Goal: Task Accomplishment & Management: Manage account settings

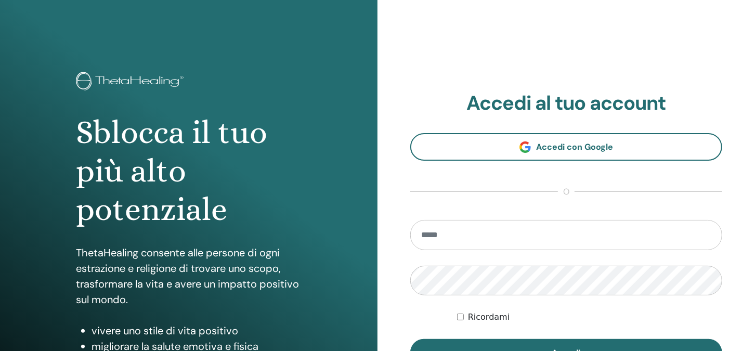
scroll to position [104, 0]
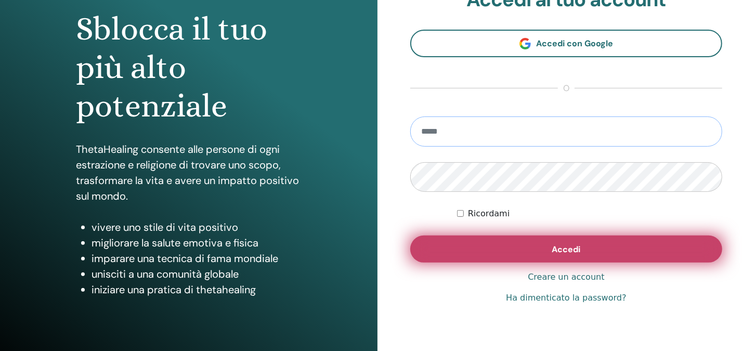
type input "**********"
click at [568, 246] on span "Accedi" at bounding box center [566, 249] width 29 height 11
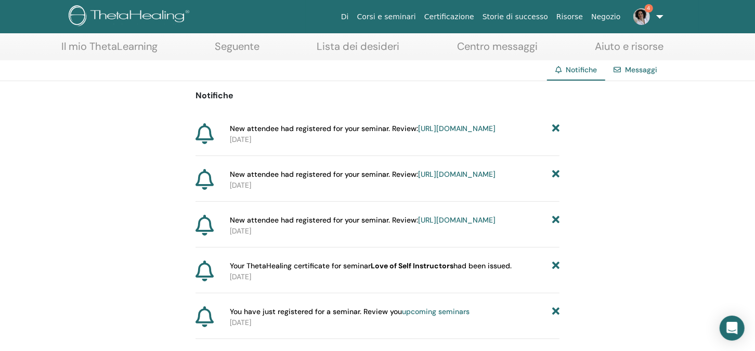
scroll to position [128, 0]
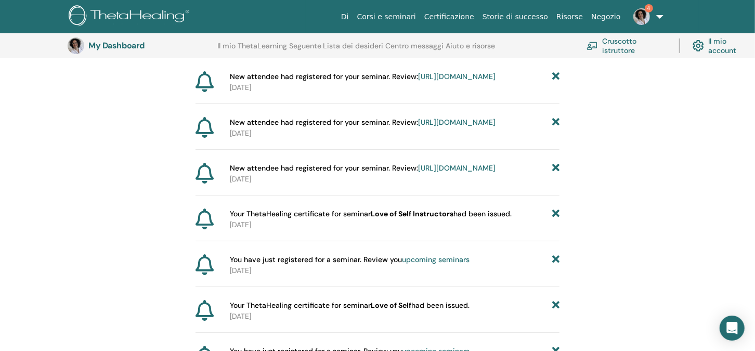
click at [329, 174] on span "New attendee had registered for your seminar. Review: https://member.thetaheali…" at bounding box center [363, 168] width 266 height 11
click at [418, 173] on link "https://member.thetahealing.com/instructor/seminar/369405/attendees" at bounding box center [457, 167] width 78 height 9
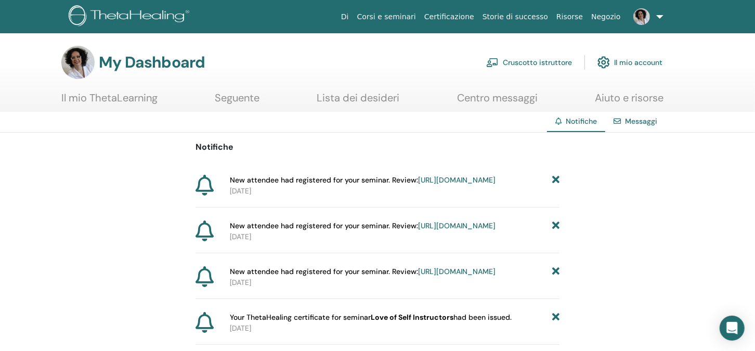
click at [418, 185] on link "https://member.thetahealing.com/instructor/seminar/370091/attendees" at bounding box center [457, 179] width 78 height 9
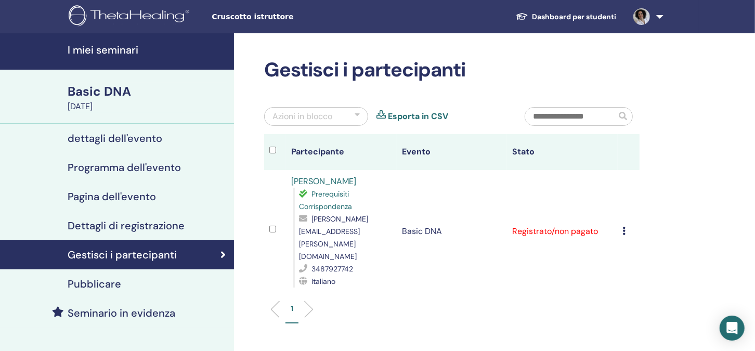
click at [109, 136] on h4 "dettagli dell'evento" at bounding box center [115, 138] width 95 height 12
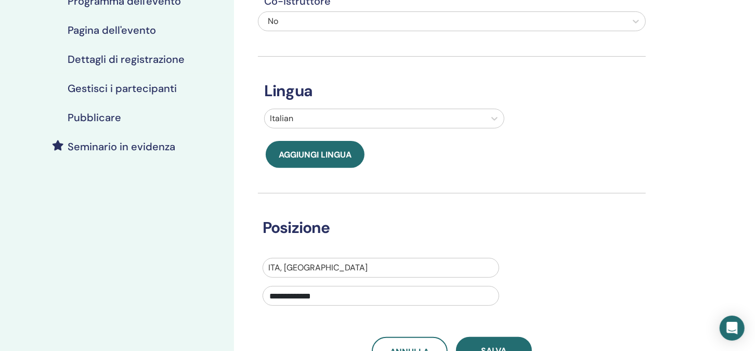
scroll to position [52, 0]
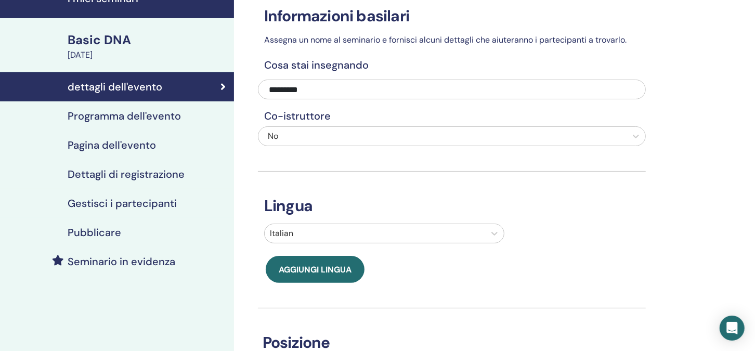
click at [110, 113] on h4 "Programma dell'evento" at bounding box center [124, 116] width 113 height 12
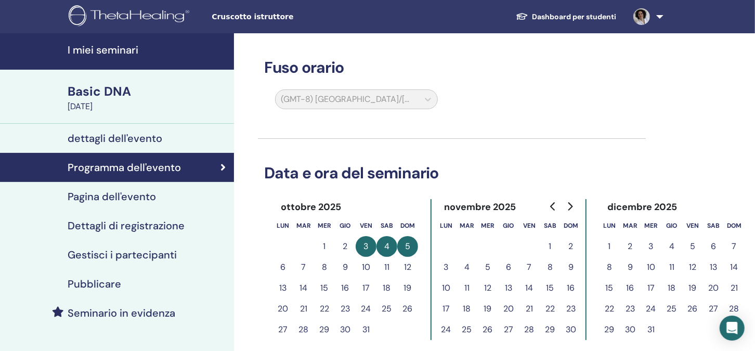
click at [111, 197] on h4 "Pagina dell'evento" at bounding box center [112, 196] width 88 height 12
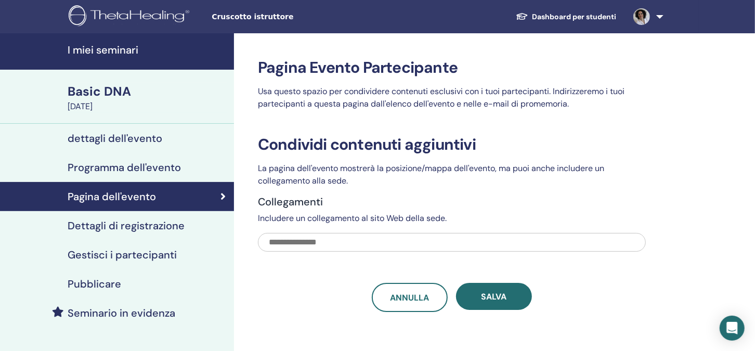
click at [110, 223] on h4 "Dettagli di registrazione" at bounding box center [126, 226] width 117 height 12
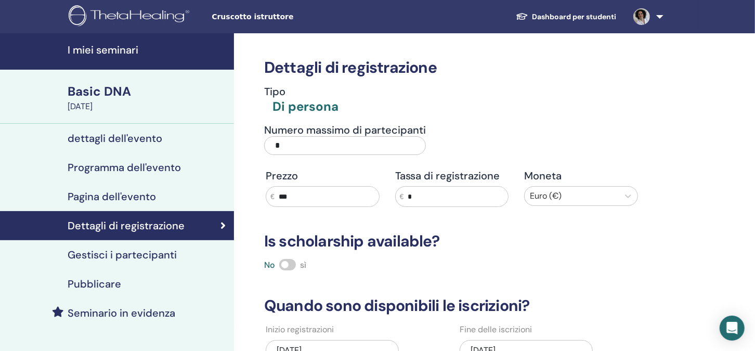
drag, startPoint x: 281, startPoint y: 146, endPoint x: 268, endPoint y: 146, distance: 13.0
click at [268, 146] on input "*" at bounding box center [345, 145] width 162 height 19
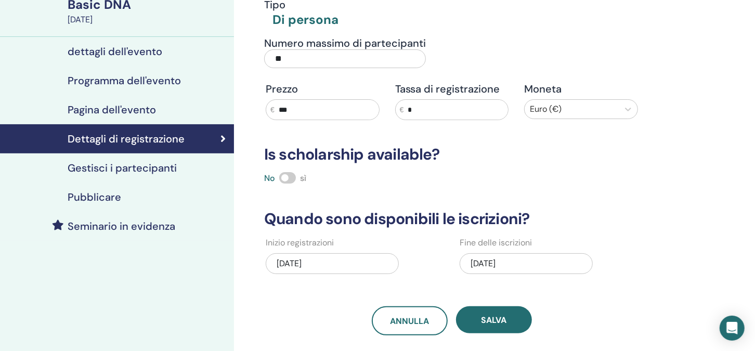
scroll to position [208, 0]
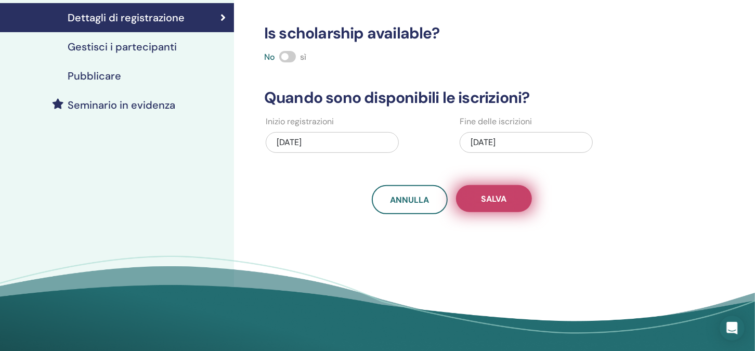
type input "**"
click at [483, 196] on span "Salva" at bounding box center [494, 199] width 25 height 11
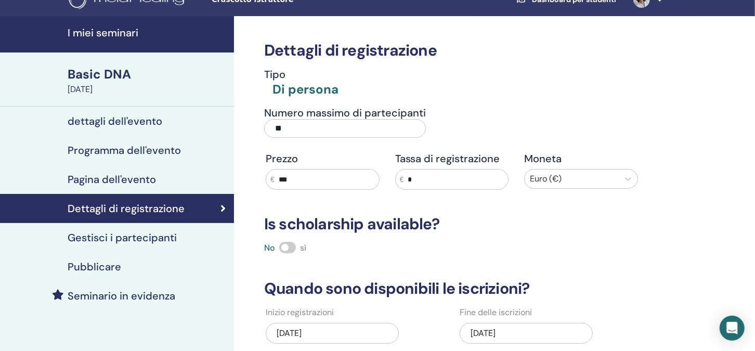
scroll to position [0, 0]
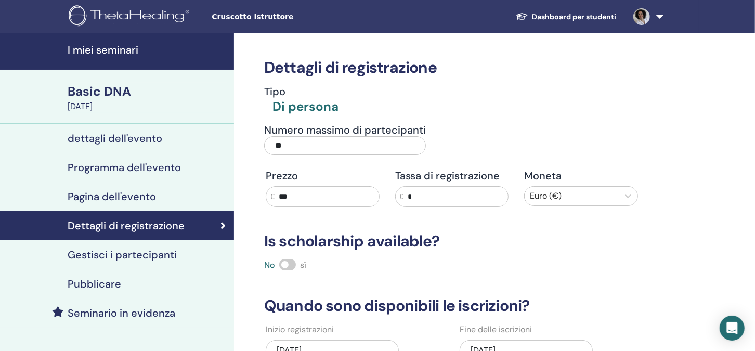
click at [125, 194] on h4 "Pagina dell'evento" at bounding box center [112, 196] width 88 height 12
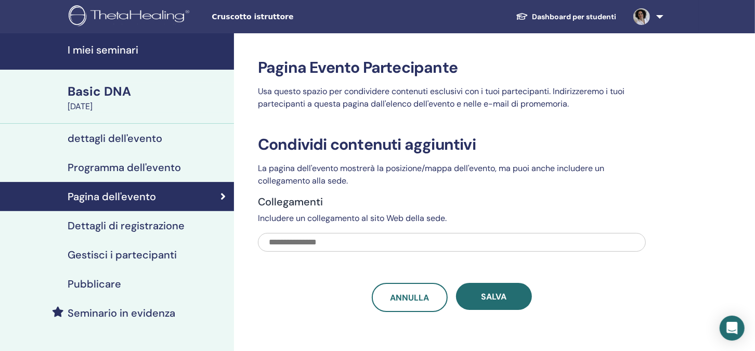
click at [121, 223] on h4 "Dettagli di registrazione" at bounding box center [126, 226] width 117 height 12
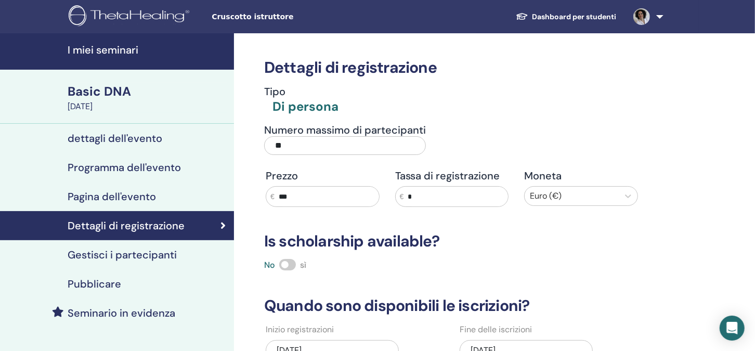
click at [99, 88] on div "Basic DNA" at bounding box center [148, 92] width 160 height 18
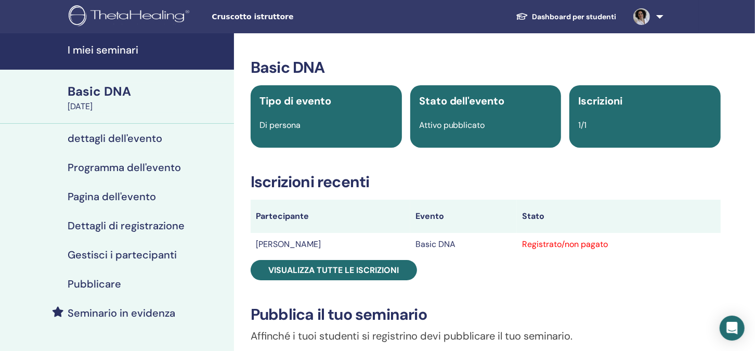
click at [119, 198] on h4 "Pagina dell'evento" at bounding box center [112, 196] width 88 height 12
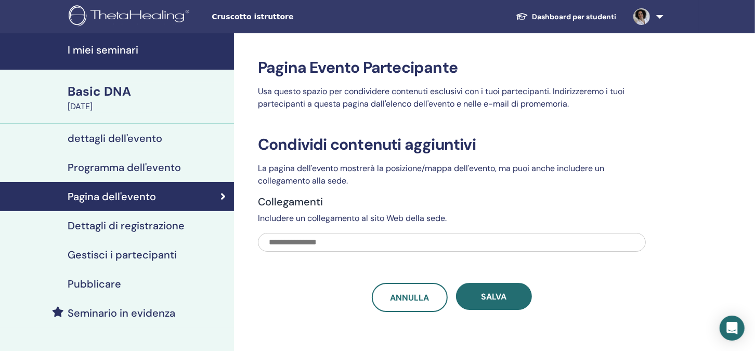
click at [120, 226] on h4 "Dettagli di registrazione" at bounding box center [126, 226] width 117 height 12
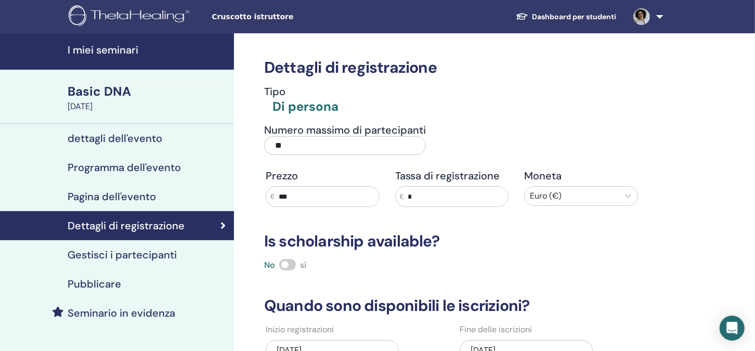
click at [640, 17] on img at bounding box center [642, 16] width 17 height 17
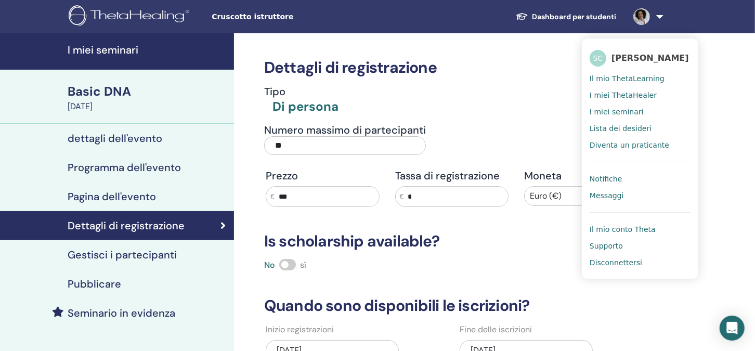
click at [609, 176] on span "Notifiche" at bounding box center [606, 178] width 32 height 9
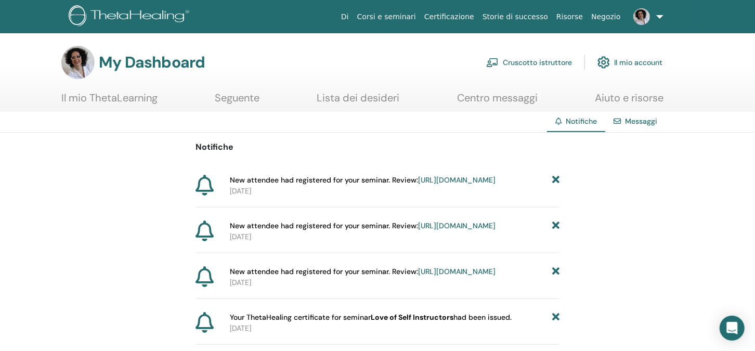
click at [418, 185] on link "[URL][DOMAIN_NAME]" at bounding box center [457, 179] width 78 height 9
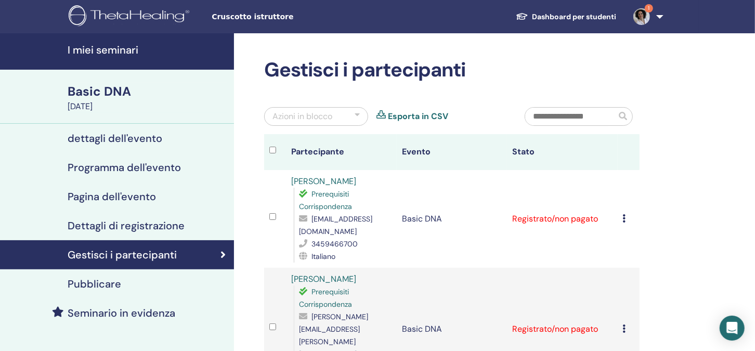
click at [102, 170] on h4 "Programma dell'evento" at bounding box center [124, 167] width 113 height 12
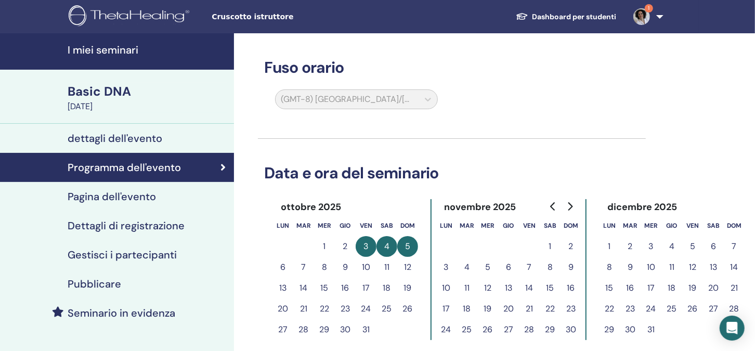
click at [110, 194] on h4 "Pagina dell'evento" at bounding box center [112, 196] width 88 height 12
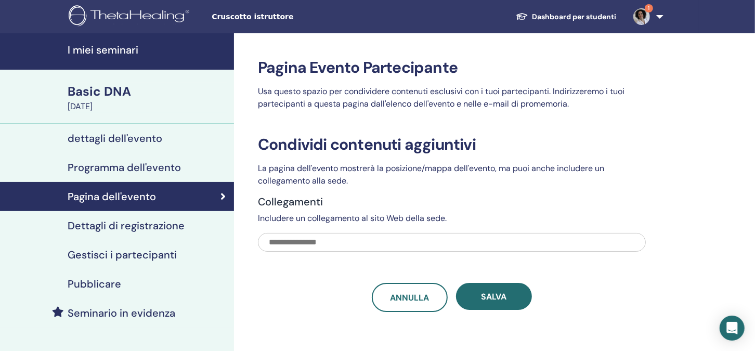
click at [111, 226] on h4 "Dettagli di registrazione" at bounding box center [126, 226] width 117 height 12
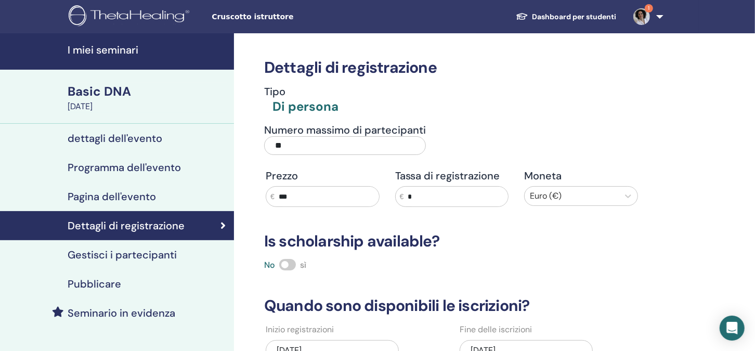
click at [641, 14] on img at bounding box center [642, 16] width 17 height 17
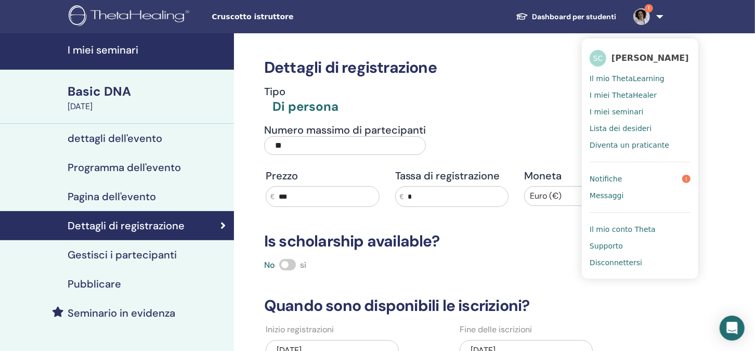
click at [606, 179] on span "Notifiche" at bounding box center [606, 178] width 32 height 9
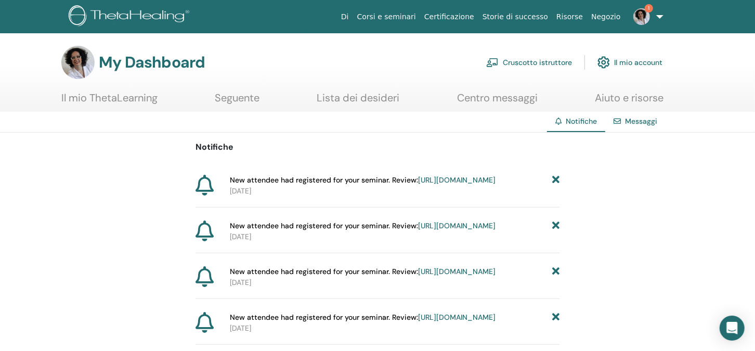
click at [418, 185] on link "[URL][DOMAIN_NAME]" at bounding box center [457, 179] width 78 height 9
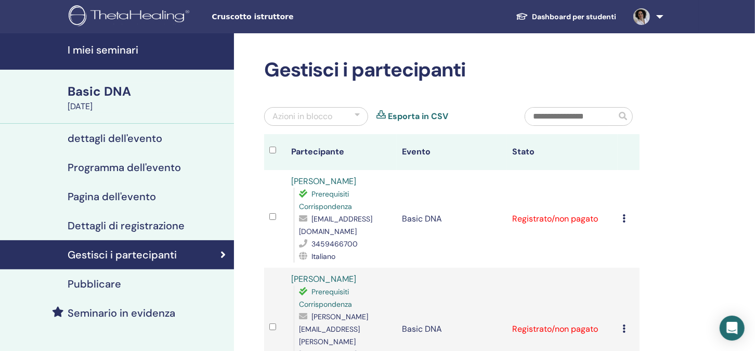
click at [659, 16] on link at bounding box center [646, 16] width 43 height 33
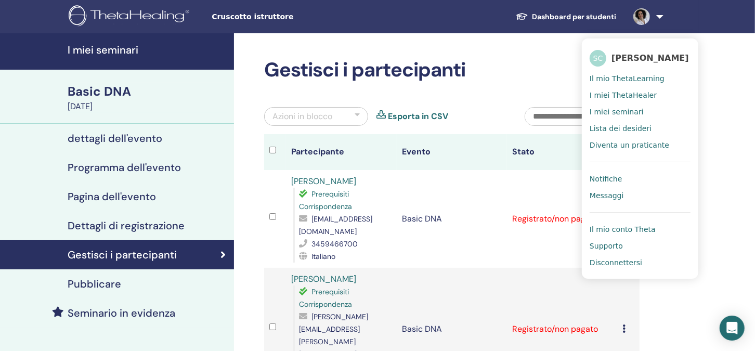
click at [615, 264] on span "Disconnettersi" at bounding box center [616, 262] width 53 height 9
